Goal: Transaction & Acquisition: Book appointment/travel/reservation

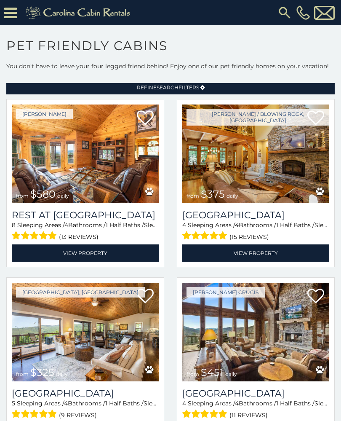
scroll to position [24, 0]
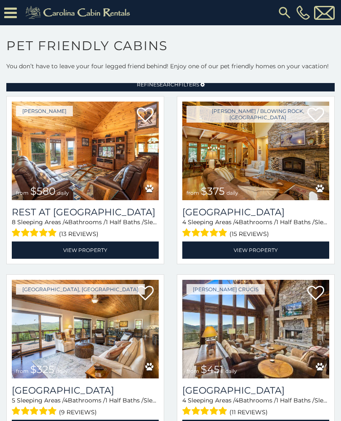
click at [303, 250] on link "View Property" at bounding box center [255, 249] width 147 height 17
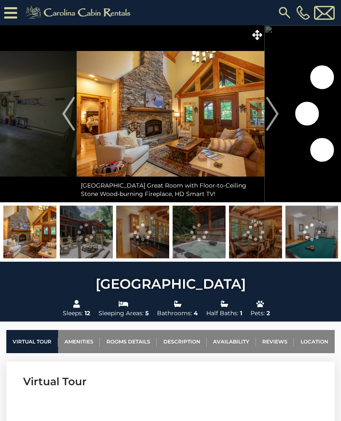
click at [280, 117] on button "Next" at bounding box center [272, 113] width 16 height 177
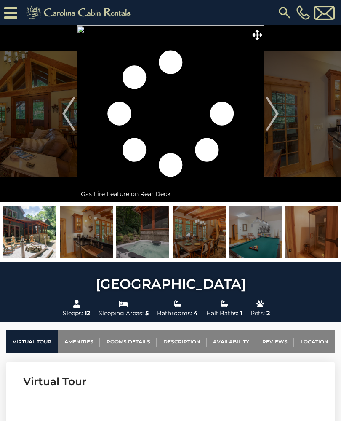
click at [279, 113] on button "Next" at bounding box center [272, 113] width 16 height 177
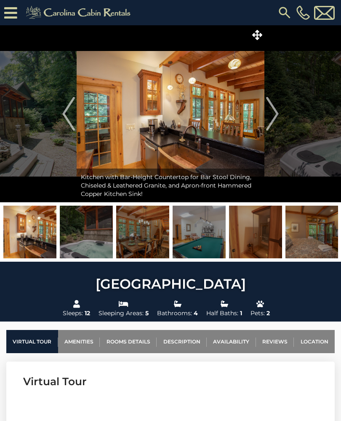
click at [274, 119] on img "Next" at bounding box center [272, 114] width 13 height 34
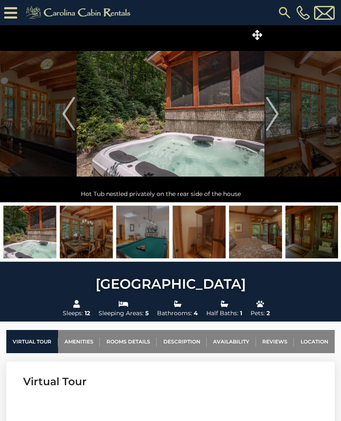
click at [273, 122] on img "Next" at bounding box center [272, 114] width 13 height 34
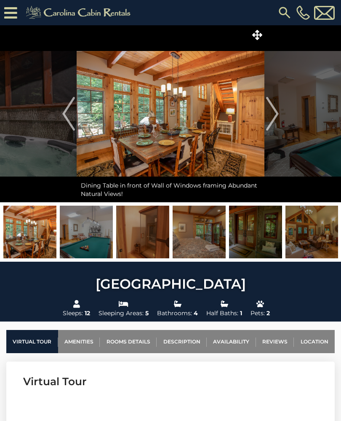
click at [276, 120] on img "Next" at bounding box center [272, 114] width 13 height 34
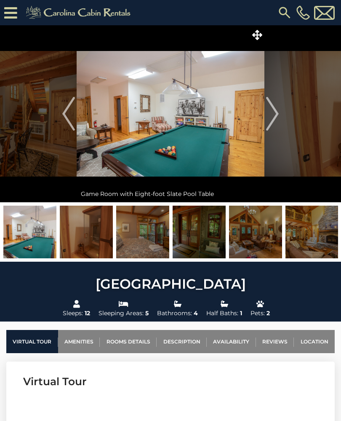
click at [278, 120] on img "Next" at bounding box center [272, 114] width 13 height 34
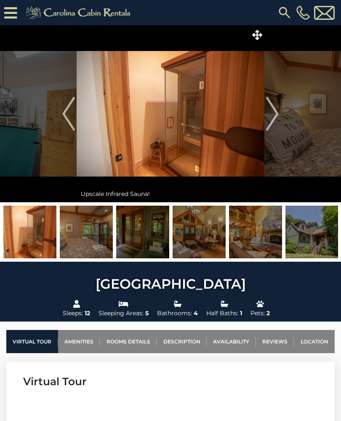
click at [277, 119] on img "Next" at bounding box center [272, 114] width 13 height 34
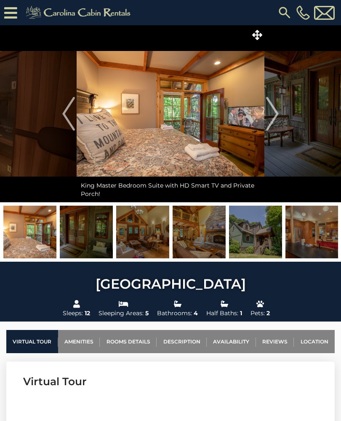
click at [278, 120] on img "Next" at bounding box center [272, 114] width 13 height 34
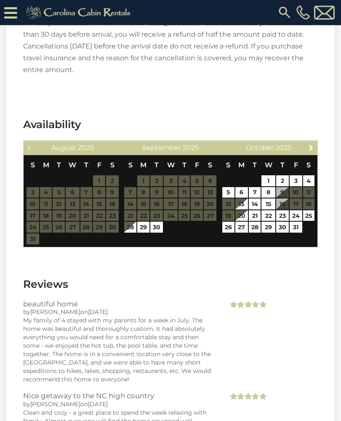
scroll to position [2369, 0]
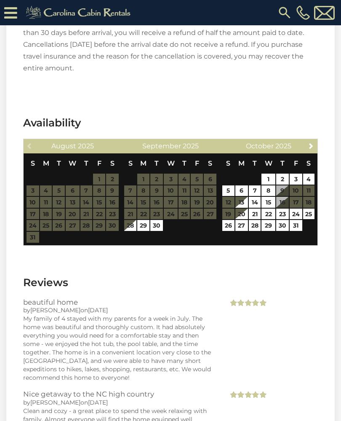
click at [312, 142] on span "Next" at bounding box center [311, 145] width 7 height 7
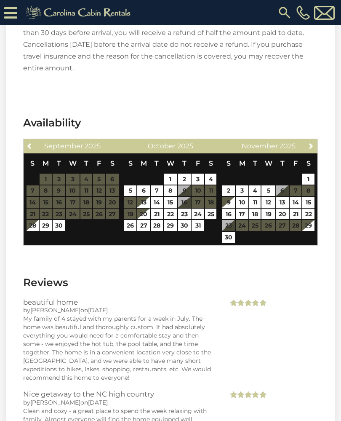
click at [14, 17] on icon at bounding box center [10, 12] width 13 height 15
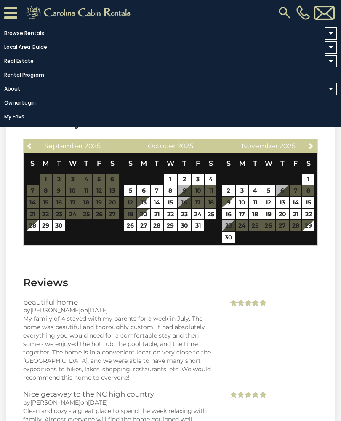
click at [21, 29] on link "Browse Rentals" at bounding box center [168, 33] width 337 height 12
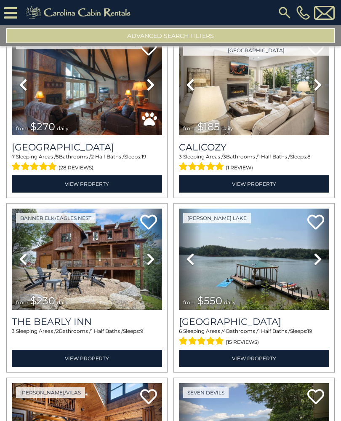
scroll to position [740, 0]
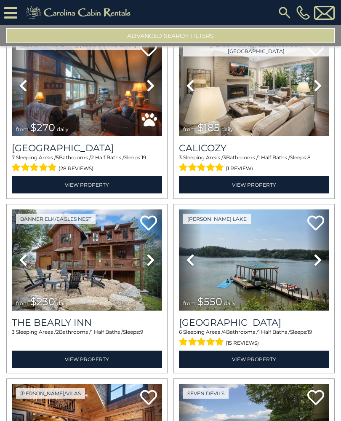
click at [95, 115] on img at bounding box center [87, 85] width 150 height 101
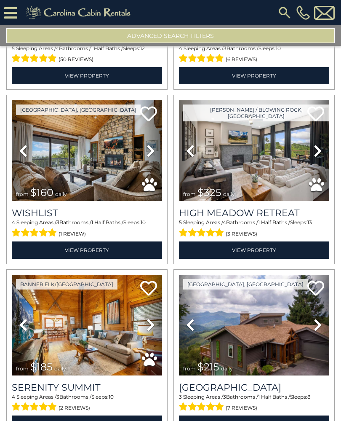
scroll to position [1198, 0]
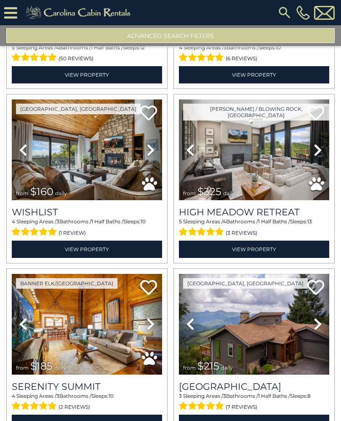
click at [110, 147] on img at bounding box center [87, 149] width 150 height 101
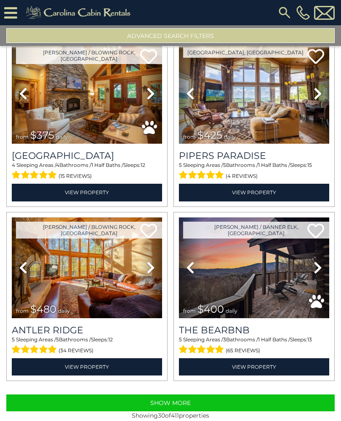
scroll to position [2299, 0]
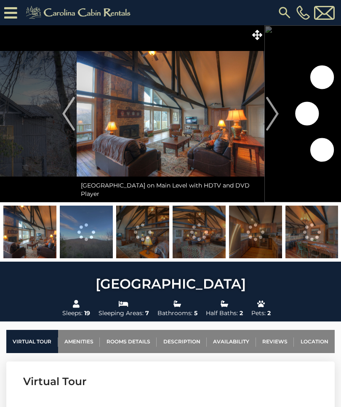
click at [275, 116] on img "Next" at bounding box center [272, 114] width 13 height 34
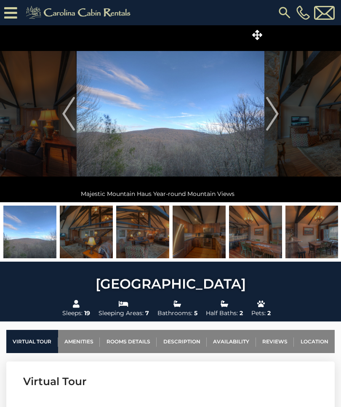
click at [278, 115] on img "Next" at bounding box center [272, 114] width 13 height 34
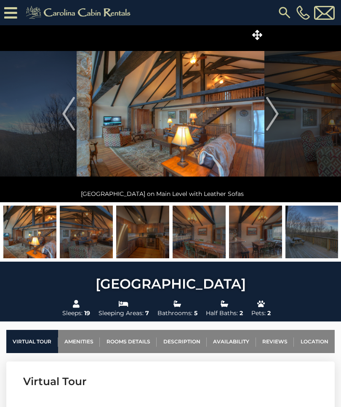
click at [273, 115] on img "Next" at bounding box center [272, 114] width 13 height 34
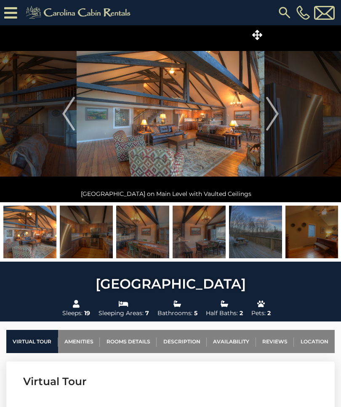
click at [274, 124] on img "Next" at bounding box center [272, 114] width 13 height 34
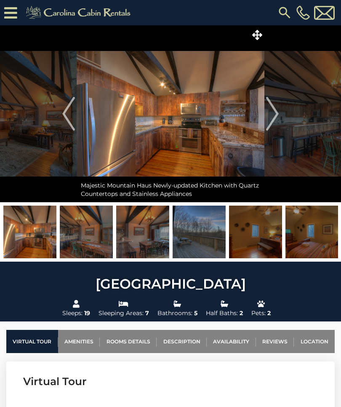
click at [270, 114] on img "Next" at bounding box center [272, 114] width 13 height 34
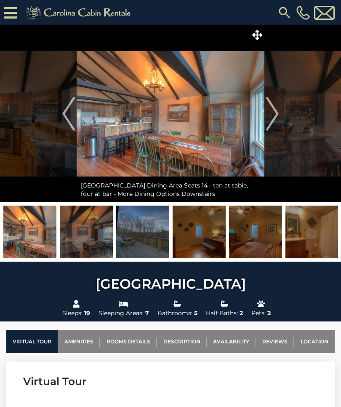
click at [276, 118] on img "Next" at bounding box center [272, 114] width 13 height 34
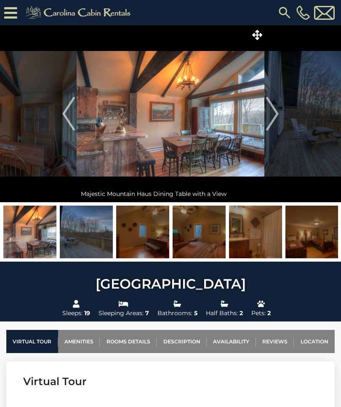
click at [276, 120] on img "Next" at bounding box center [272, 114] width 13 height 34
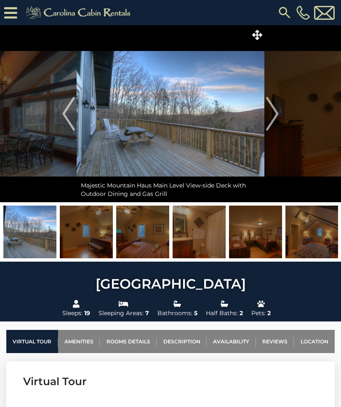
click at [275, 121] on img "Next" at bounding box center [272, 114] width 13 height 34
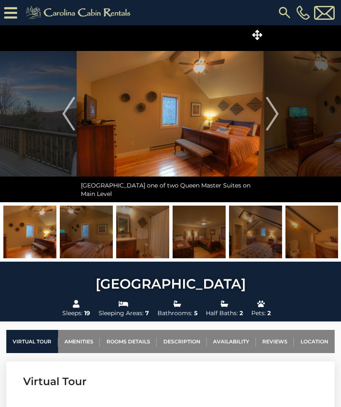
click at [277, 120] on img "Next" at bounding box center [272, 114] width 13 height 34
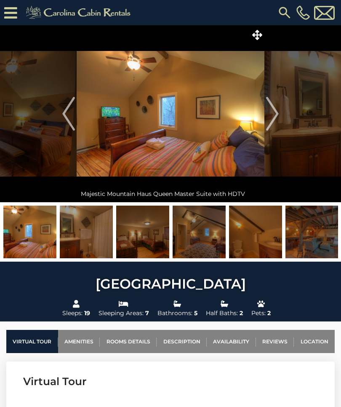
click at [276, 118] on img "Next" at bounding box center [272, 114] width 13 height 34
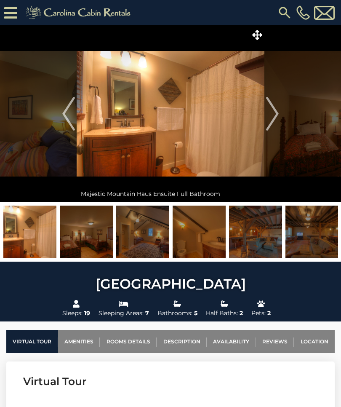
click at [276, 118] on img "Next" at bounding box center [272, 114] width 13 height 34
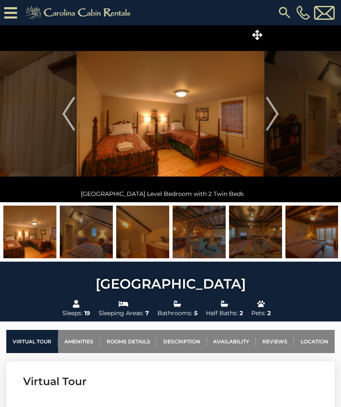
click at [275, 119] on img "Next" at bounding box center [272, 114] width 13 height 34
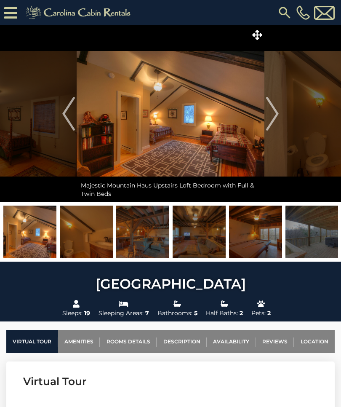
click at [279, 112] on img "Next" at bounding box center [272, 114] width 13 height 34
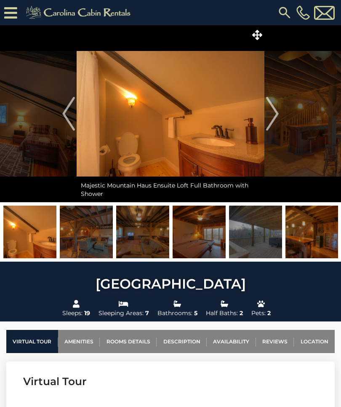
click at [273, 115] on img "Next" at bounding box center [272, 114] width 13 height 34
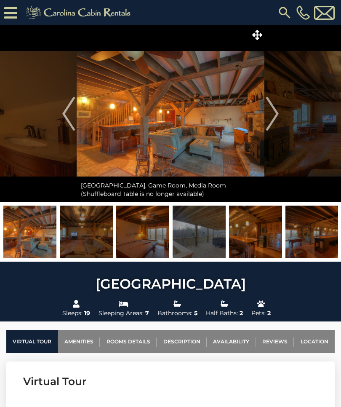
click at [275, 110] on img "Next" at bounding box center [272, 114] width 13 height 34
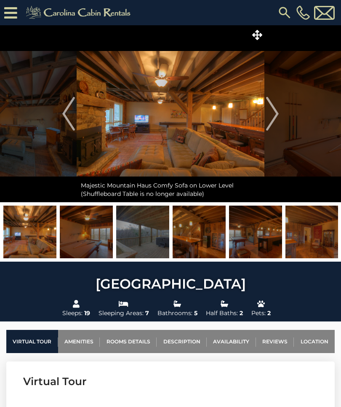
click at [275, 115] on img "Next" at bounding box center [272, 114] width 13 height 34
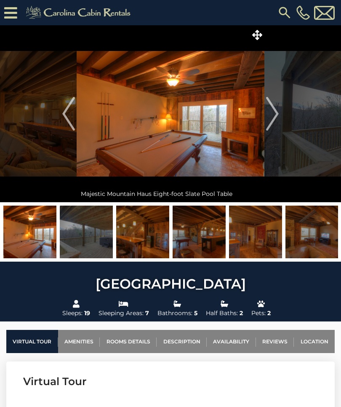
click at [270, 117] on img "Next" at bounding box center [272, 114] width 13 height 34
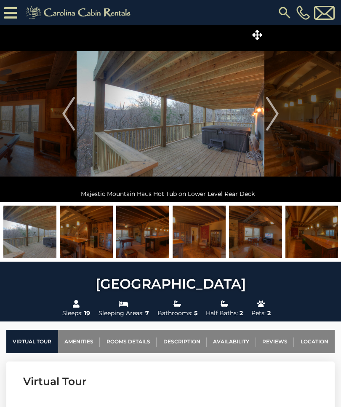
click at [271, 116] on img "Next" at bounding box center [272, 114] width 13 height 34
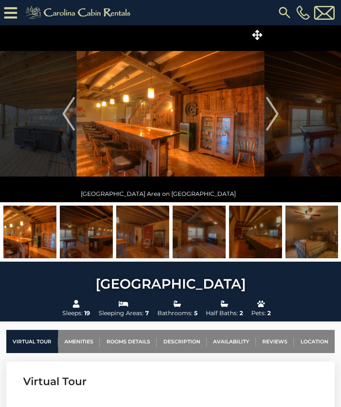
click at [273, 114] on img "Next" at bounding box center [272, 114] width 13 height 34
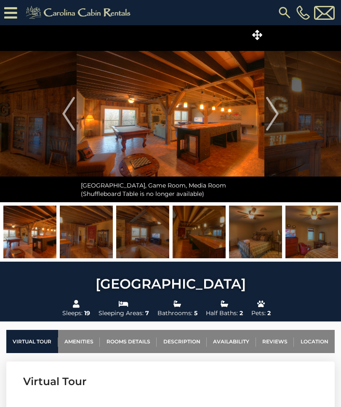
click at [274, 116] on img "Next" at bounding box center [272, 114] width 13 height 34
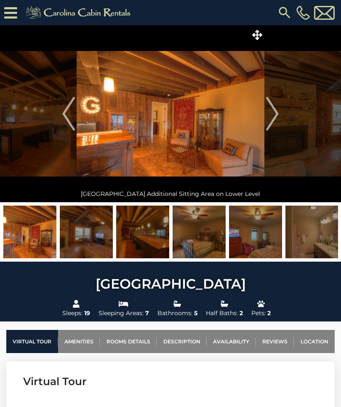
click at [275, 117] on img "Next" at bounding box center [272, 114] width 13 height 34
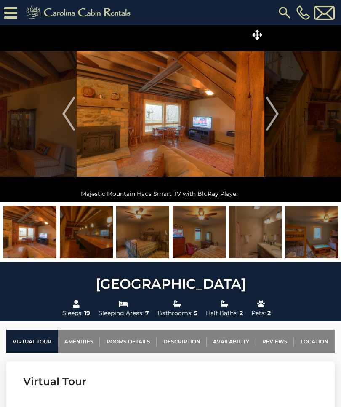
click at [271, 118] on img "Next" at bounding box center [272, 114] width 13 height 34
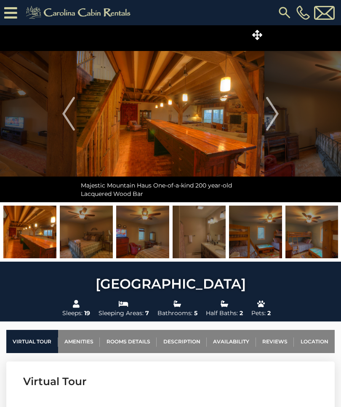
click at [275, 114] on img "Next" at bounding box center [272, 114] width 13 height 34
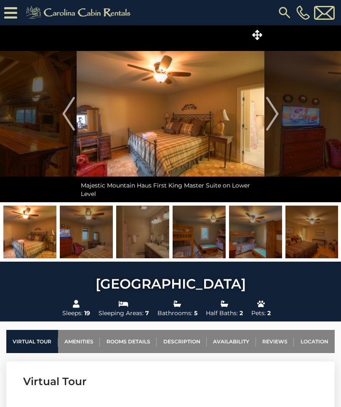
click at [274, 115] on img "Next" at bounding box center [272, 114] width 13 height 34
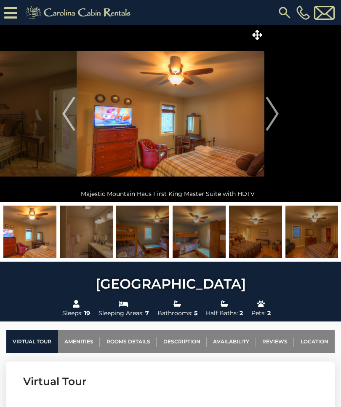
click at [278, 110] on img "Next" at bounding box center [272, 114] width 13 height 34
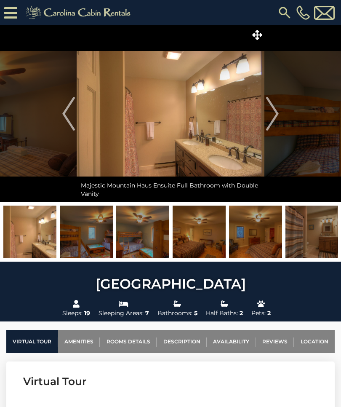
click at [274, 115] on img "Next" at bounding box center [272, 114] width 13 height 34
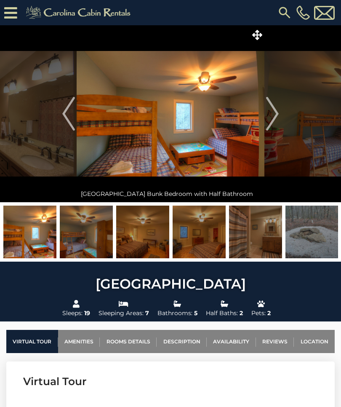
click at [273, 118] on img "Next" at bounding box center [272, 114] width 13 height 34
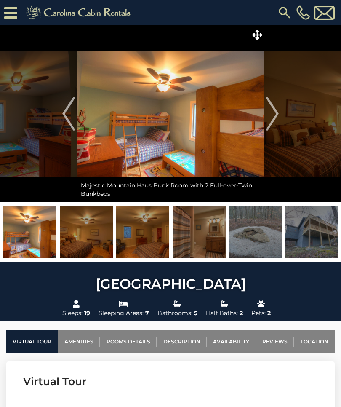
click at [274, 117] on img "Next" at bounding box center [272, 114] width 13 height 34
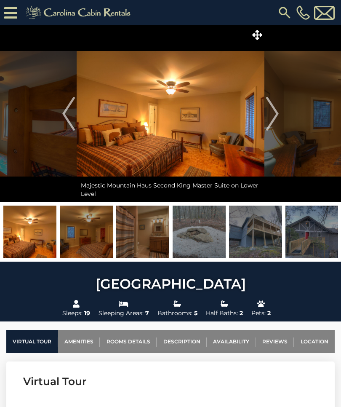
click at [275, 121] on img "Next" at bounding box center [272, 114] width 13 height 34
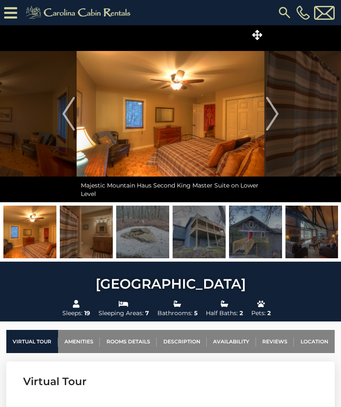
click at [275, 119] on img "Next" at bounding box center [272, 114] width 13 height 34
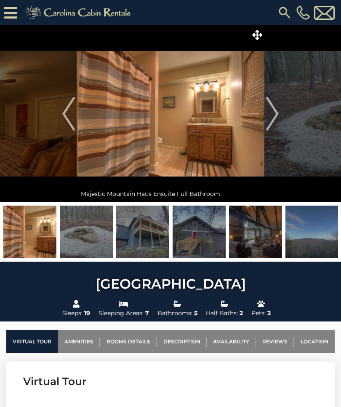
click at [277, 117] on img "Next" at bounding box center [272, 114] width 13 height 34
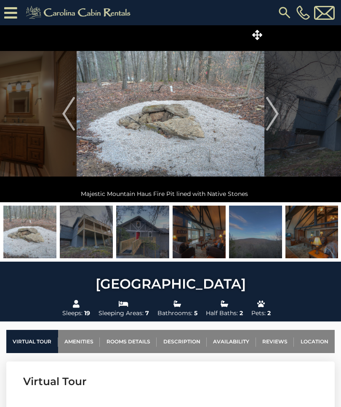
click at [275, 123] on img "Next" at bounding box center [272, 114] width 13 height 34
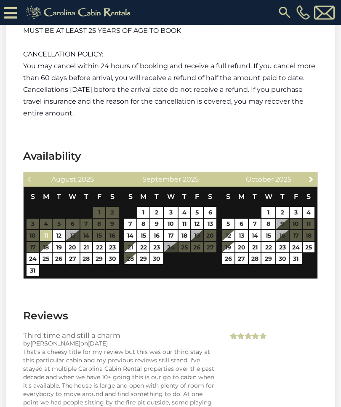
scroll to position [2061, 0]
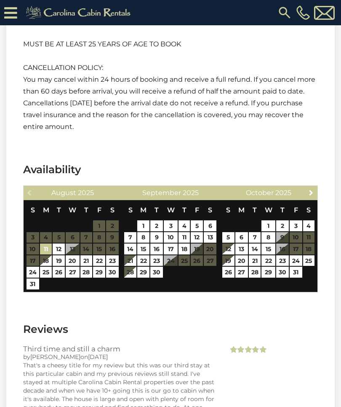
click at [316, 187] on link "Next" at bounding box center [311, 192] width 11 height 11
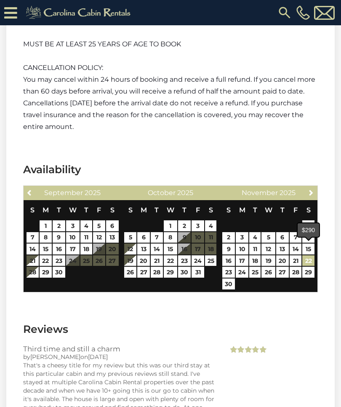
click at [313, 255] on link "22" at bounding box center [308, 260] width 12 height 11
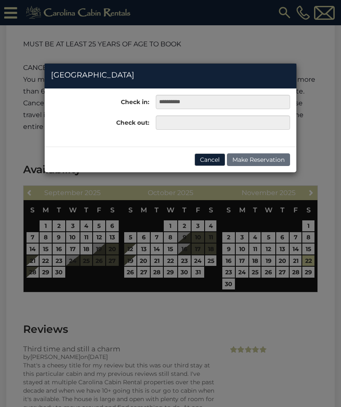
click at [313, 263] on div "**********" at bounding box center [170, 203] width 341 height 407
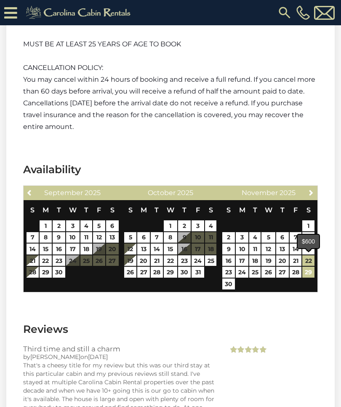
click at [313, 267] on link "29" at bounding box center [308, 272] width 12 height 11
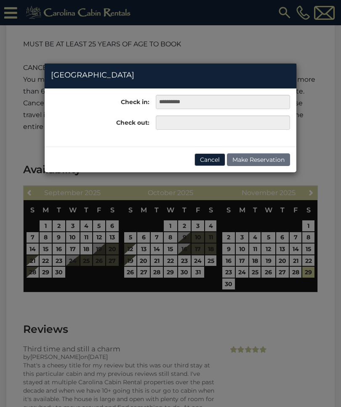
click at [310, 248] on div "**********" at bounding box center [170, 203] width 341 height 407
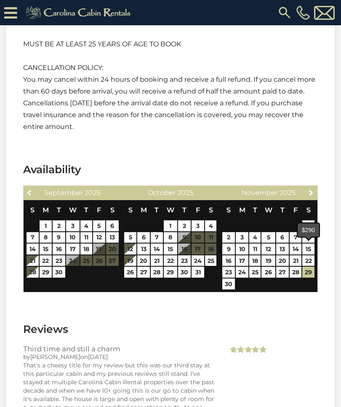
click at [310, 255] on link "22" at bounding box center [308, 260] width 12 height 11
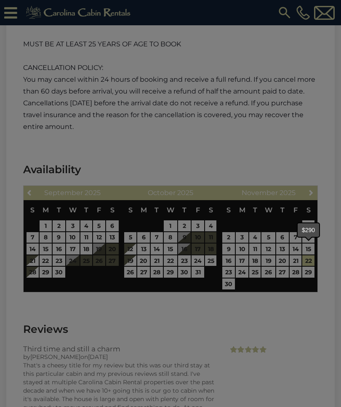
type input "**********"
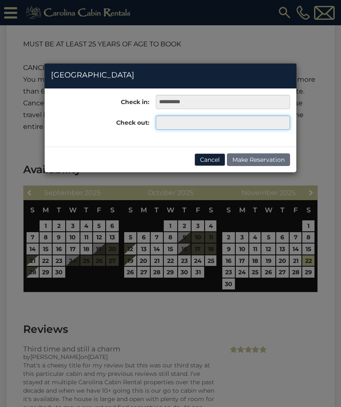
click at [162, 128] on input "text" at bounding box center [223, 122] width 134 height 14
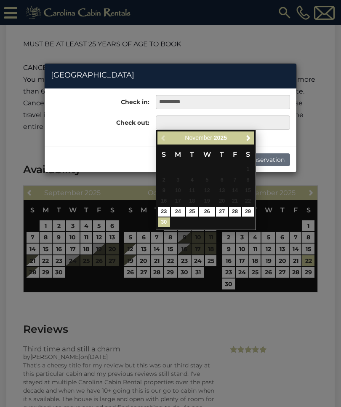
click at [162, 218] on link "30" at bounding box center [164, 222] width 12 height 10
type input "**********"
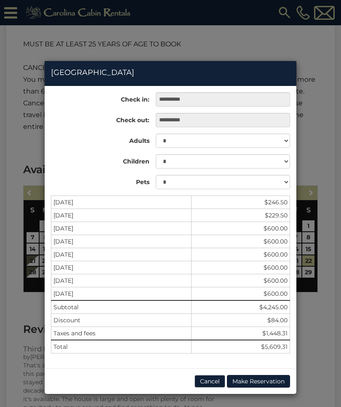
scroll to position [3, 0]
click at [144, 41] on div "**********" at bounding box center [170, 203] width 341 height 407
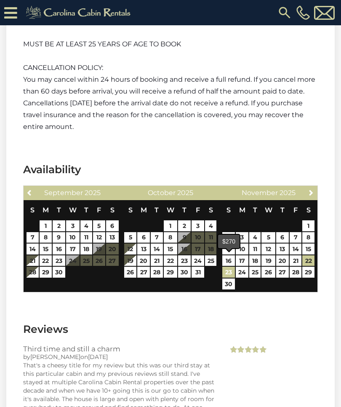
click at [229, 267] on link "23" at bounding box center [228, 272] width 13 height 11
type input "**********"
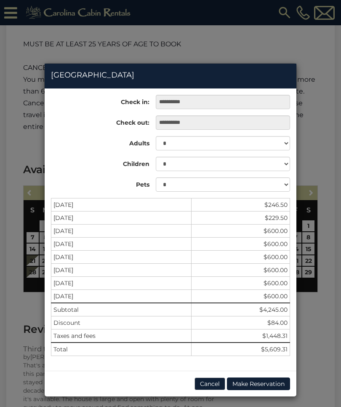
click at [326, 316] on div "**********" at bounding box center [170, 203] width 341 height 407
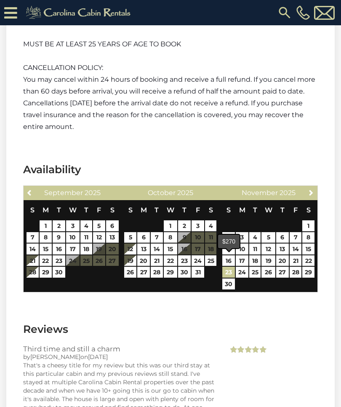
click at [230, 267] on link "23" at bounding box center [228, 272] width 13 height 11
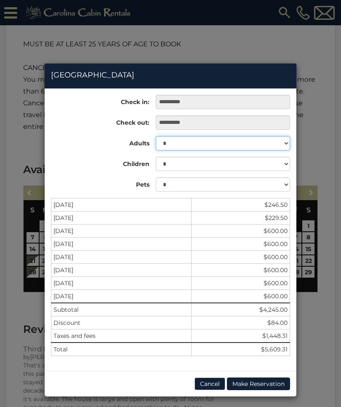
click at [283, 145] on select "* * * * * * * * * ** ** ** ** ** ** ** ** ** **" at bounding box center [223, 143] width 134 height 14
select select "*"
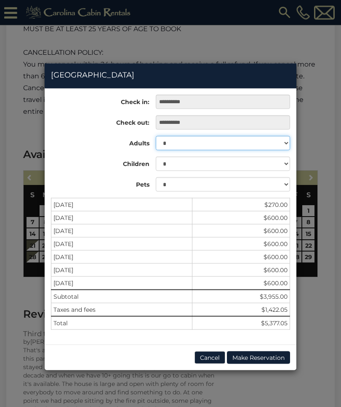
scroll to position [2105, 0]
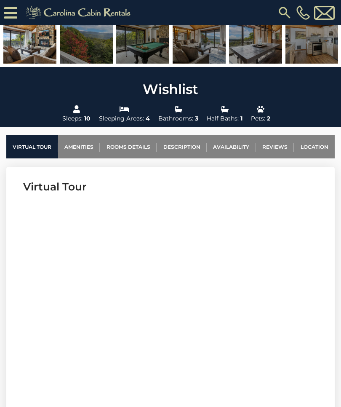
scroll to position [211, 0]
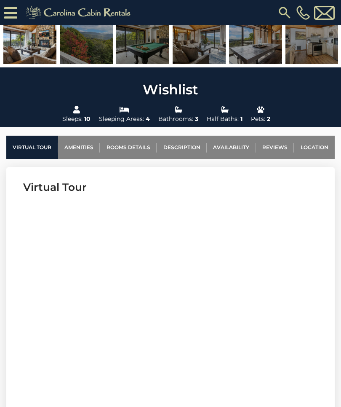
click at [229, 147] on link "Availability" at bounding box center [231, 147] width 49 height 23
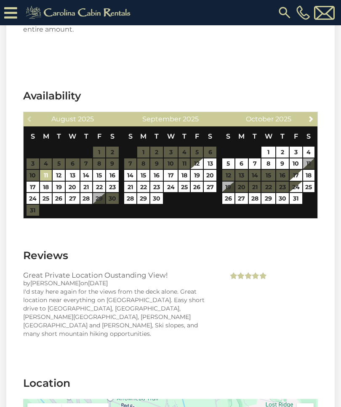
scroll to position [1926, 0]
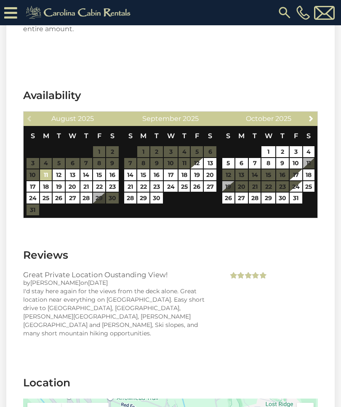
click at [311, 113] on link "Next" at bounding box center [311, 118] width 11 height 11
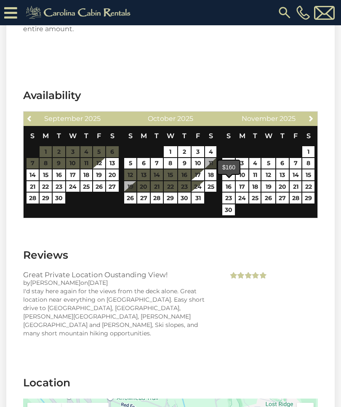
click at [229, 192] on link "23" at bounding box center [228, 197] width 13 height 11
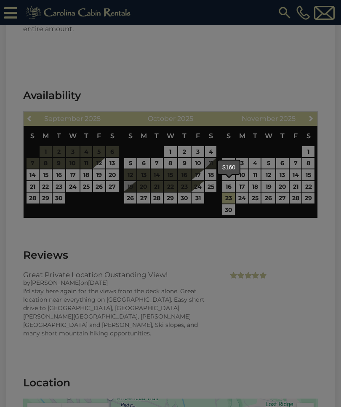
type input "**********"
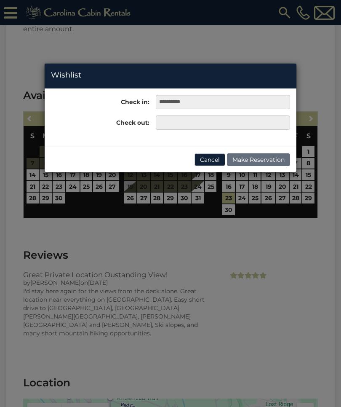
click at [230, 200] on div "**********" at bounding box center [170, 203] width 341 height 407
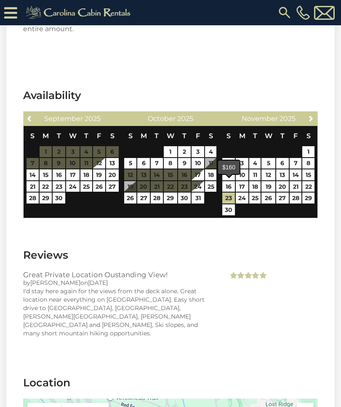
click at [229, 192] on link "23" at bounding box center [228, 197] width 13 height 11
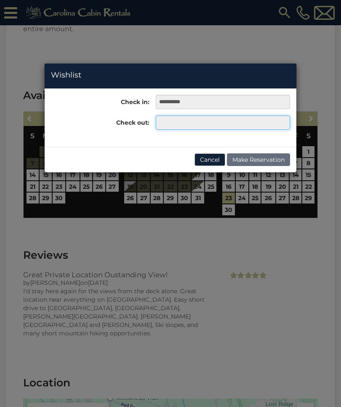
click at [250, 124] on input "text" at bounding box center [223, 122] width 134 height 14
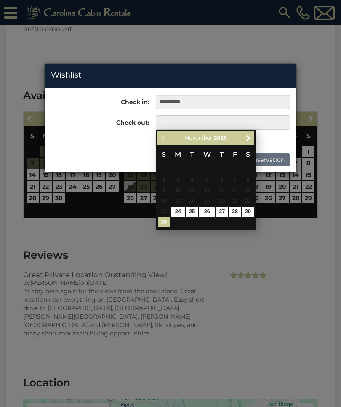
click at [168, 221] on link "30" at bounding box center [164, 222] width 12 height 10
type input "**********"
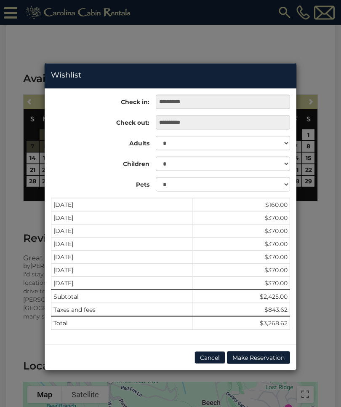
scroll to position [1943, 0]
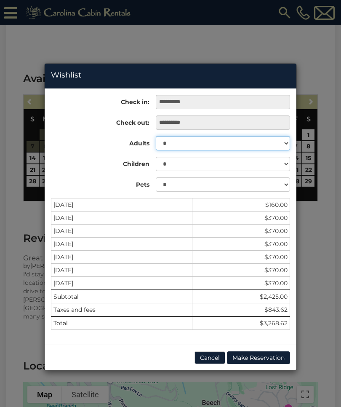
click at [285, 142] on select "* * * * * * * * * **" at bounding box center [223, 143] width 134 height 14
select select "*"
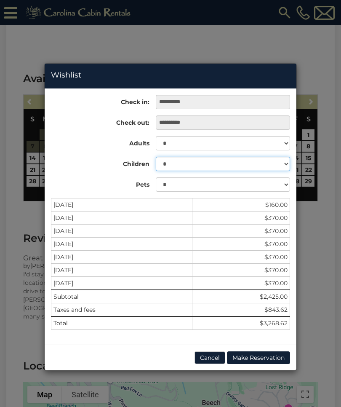
click at [283, 163] on select "* * * * * * * * * * **" at bounding box center [223, 164] width 134 height 14
select select "*"
click at [329, 260] on div "**********" at bounding box center [170, 203] width 341 height 407
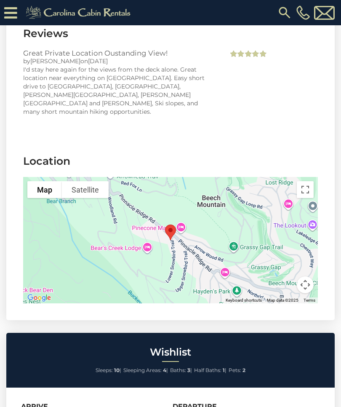
scroll to position [2118, 0]
